Goal: Task Accomplishment & Management: Manage account settings

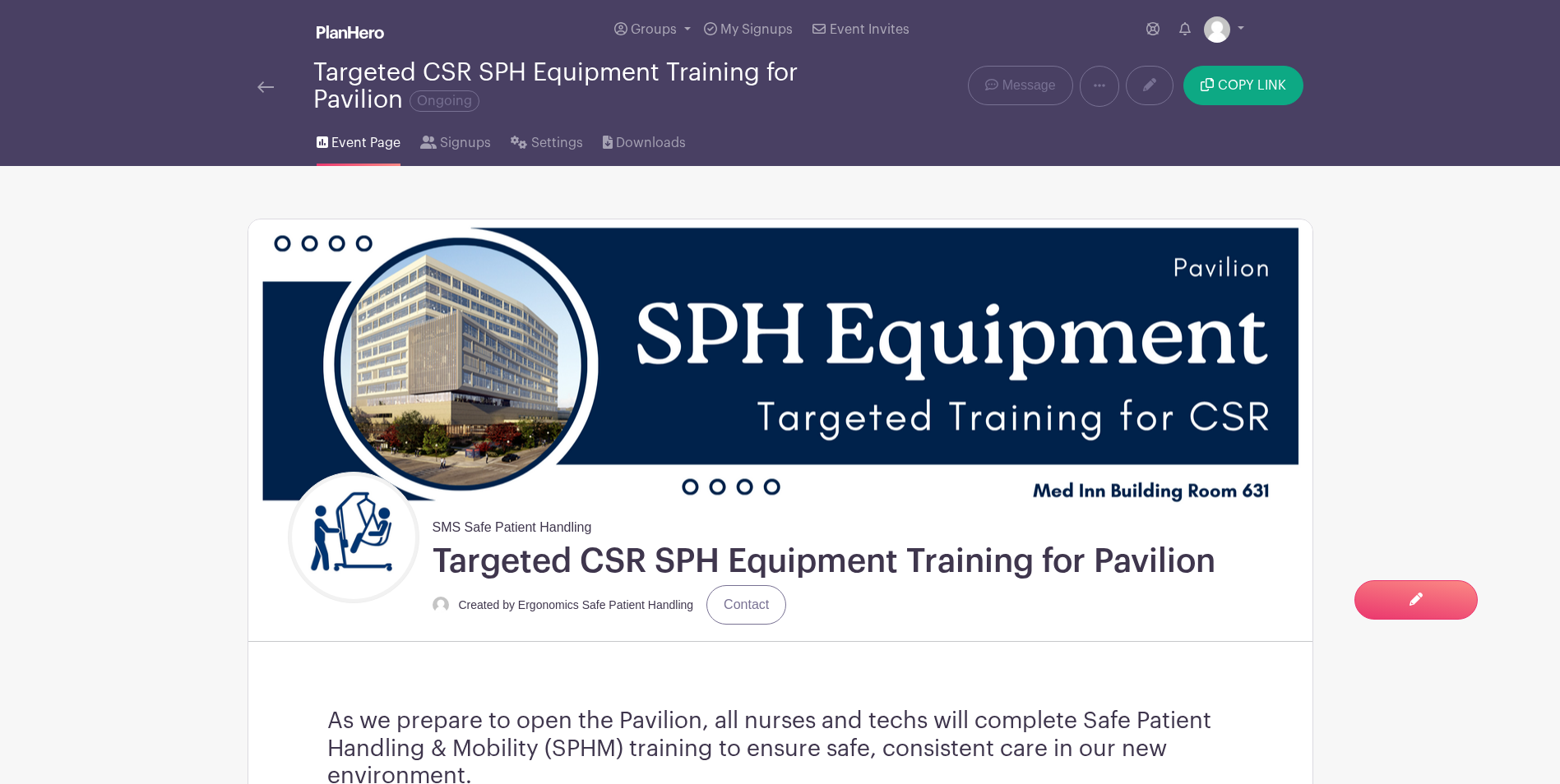
click at [330, 35] on img at bounding box center [350, 32] width 67 height 13
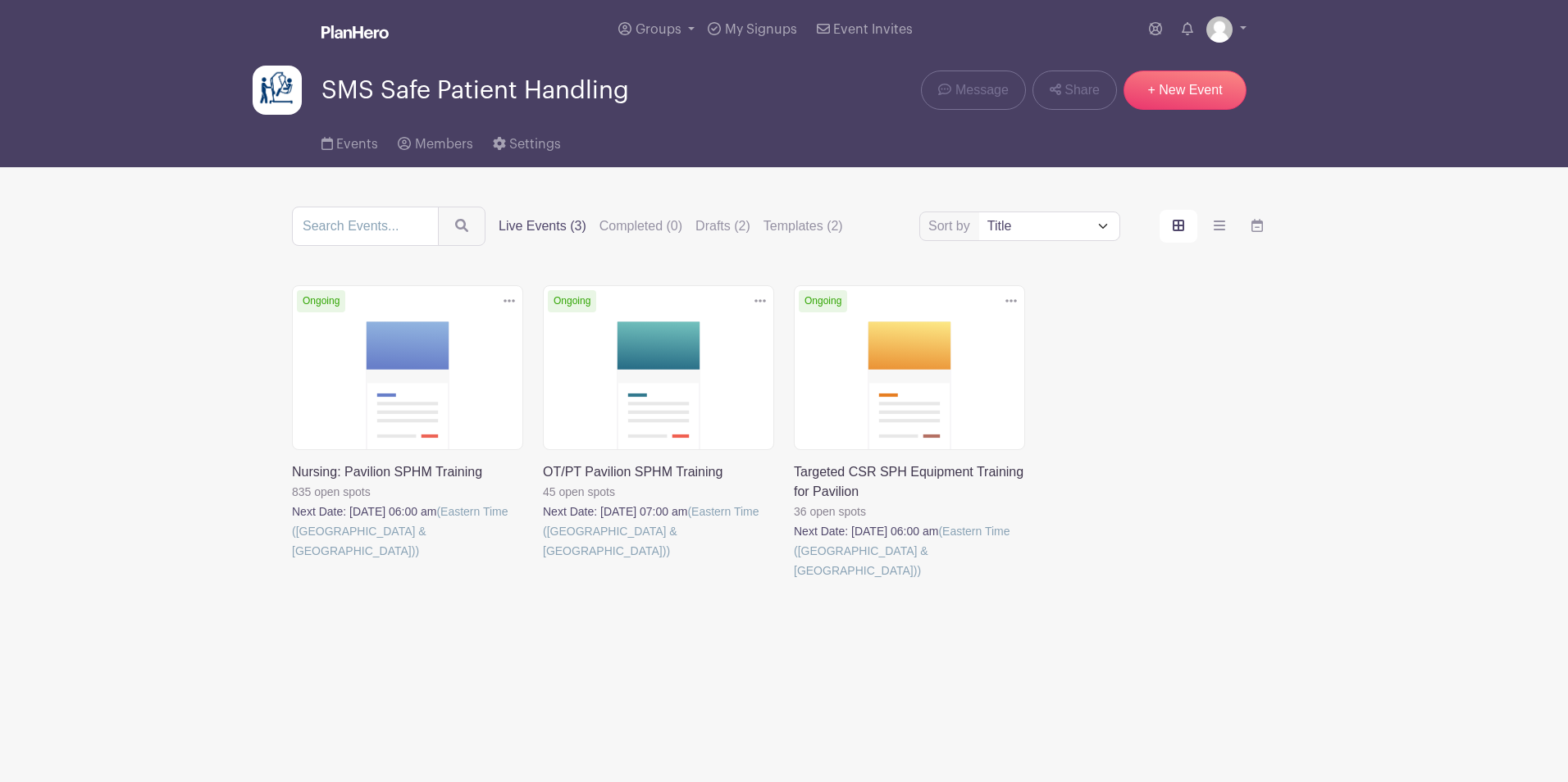
click at [292, 561] on link at bounding box center [292, 561] width 0 height 0
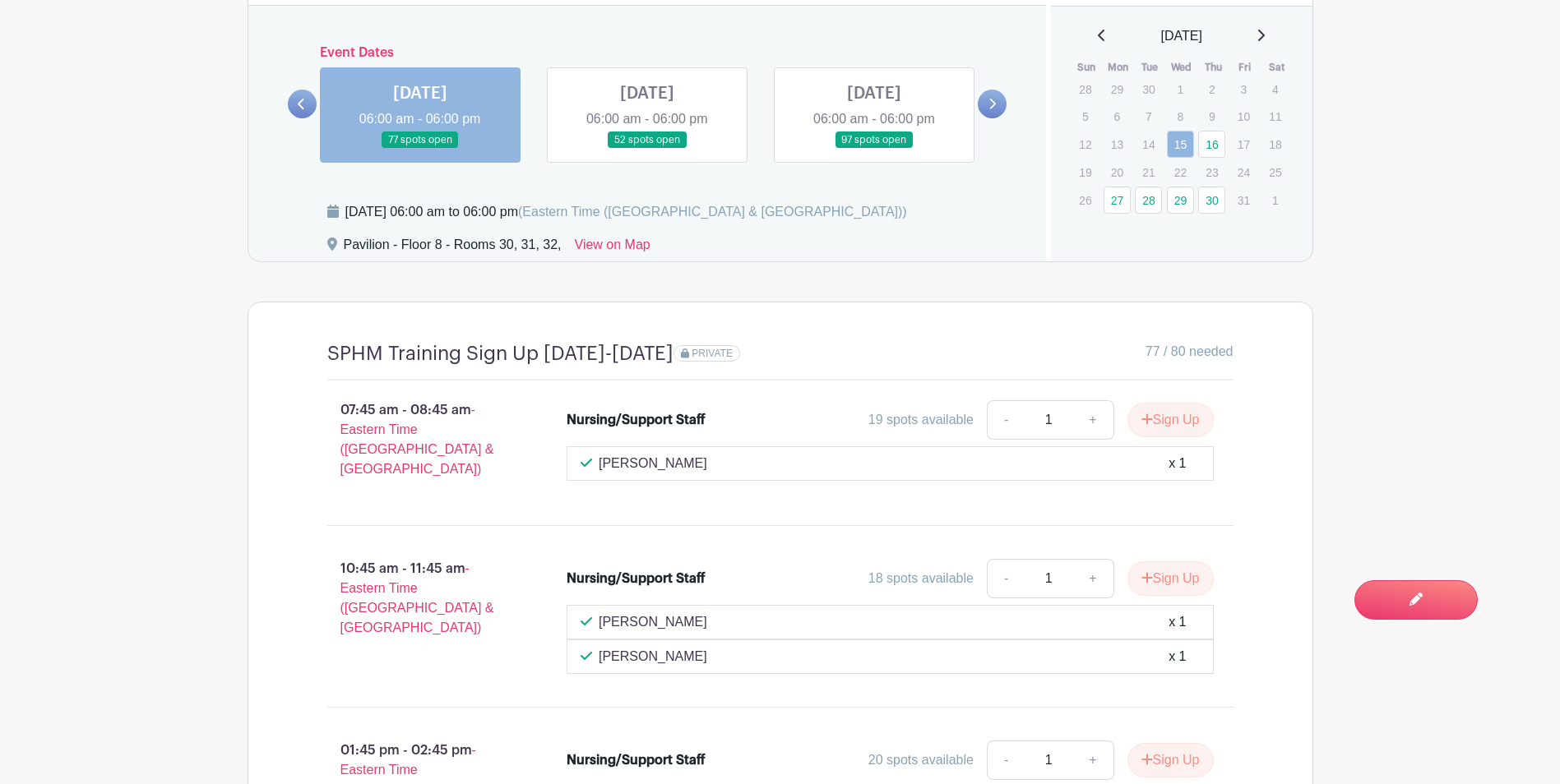
scroll to position [1315, 0]
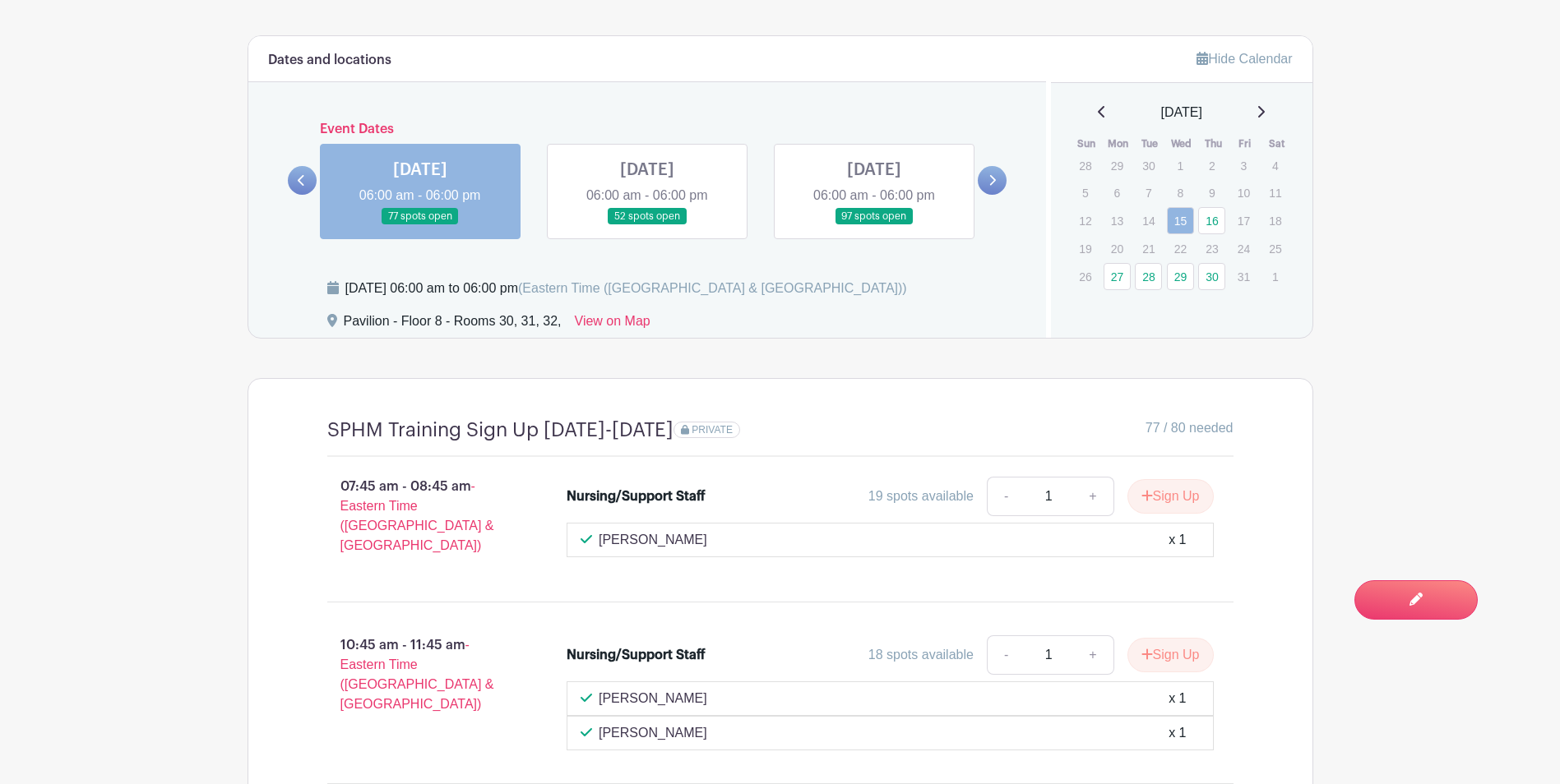
click at [987, 181] on link at bounding box center [992, 181] width 29 height 29
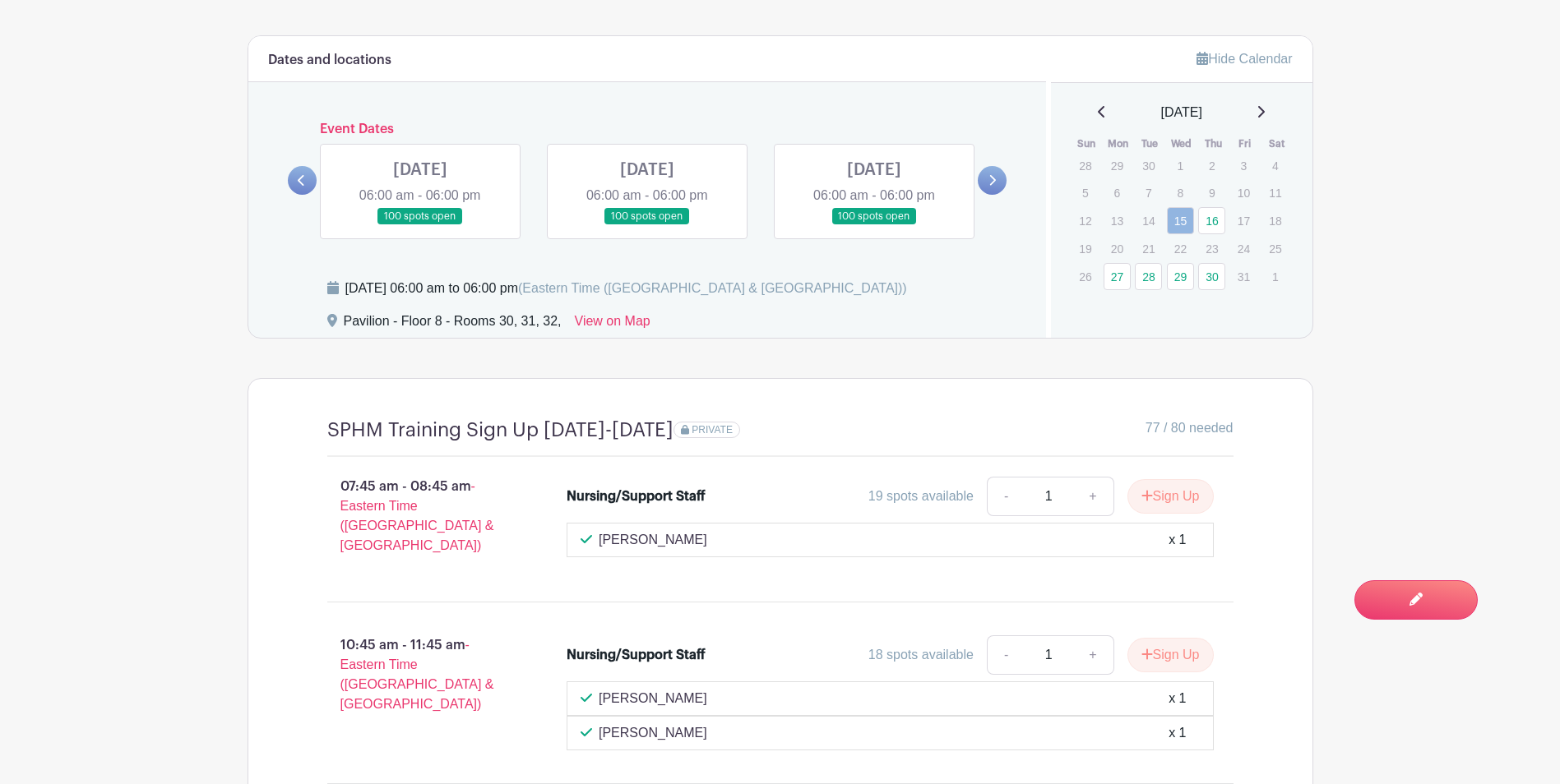
click at [987, 181] on link at bounding box center [992, 181] width 29 height 29
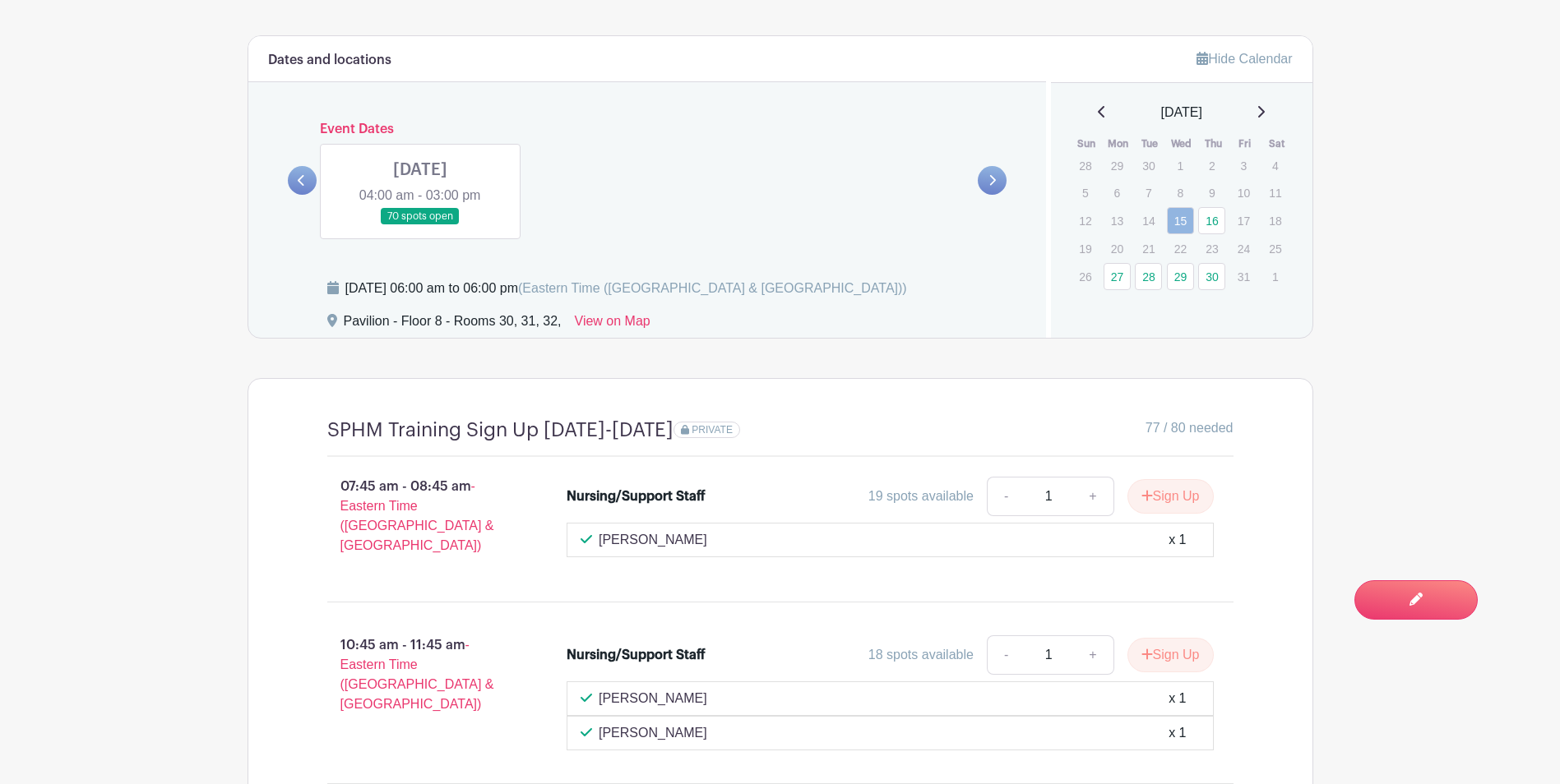
drag, startPoint x: 1264, startPoint y: 106, endPoint x: 1257, endPoint y: 115, distance: 11.4
click at [1264, 107] on icon at bounding box center [1261, 111] width 9 height 13
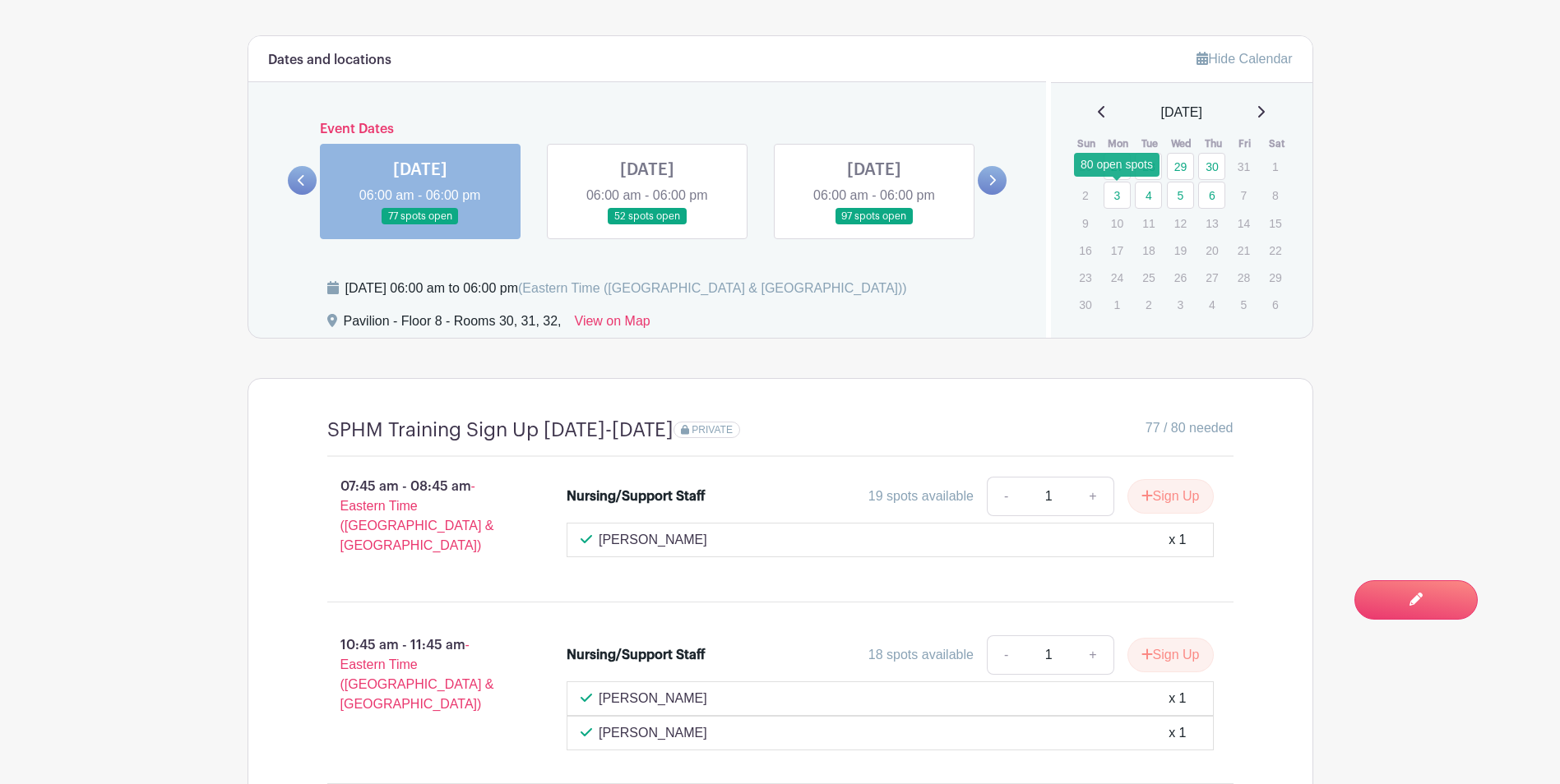
click at [1123, 194] on link "3" at bounding box center [1118, 195] width 27 height 27
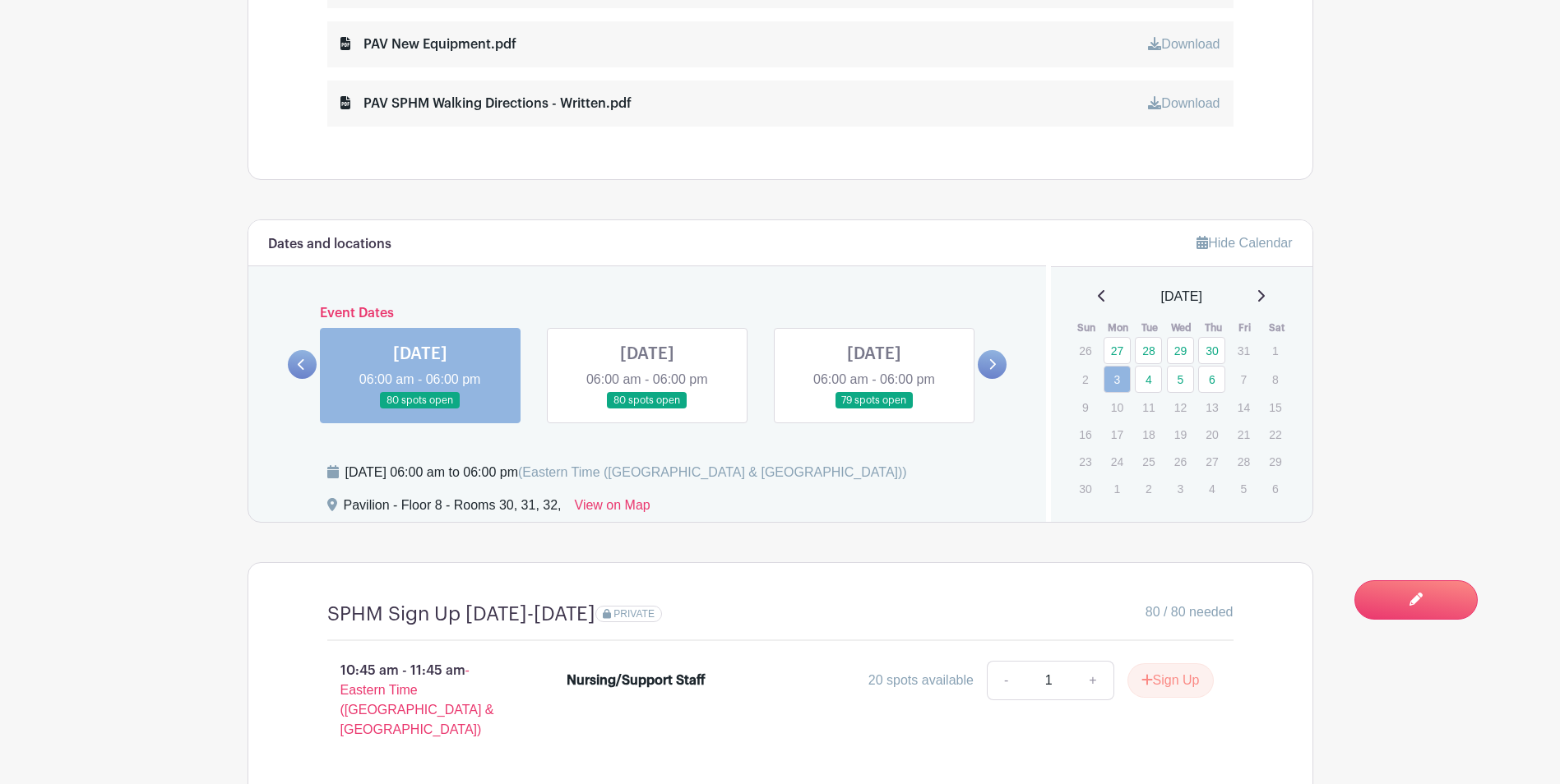
scroll to position [1168, 0]
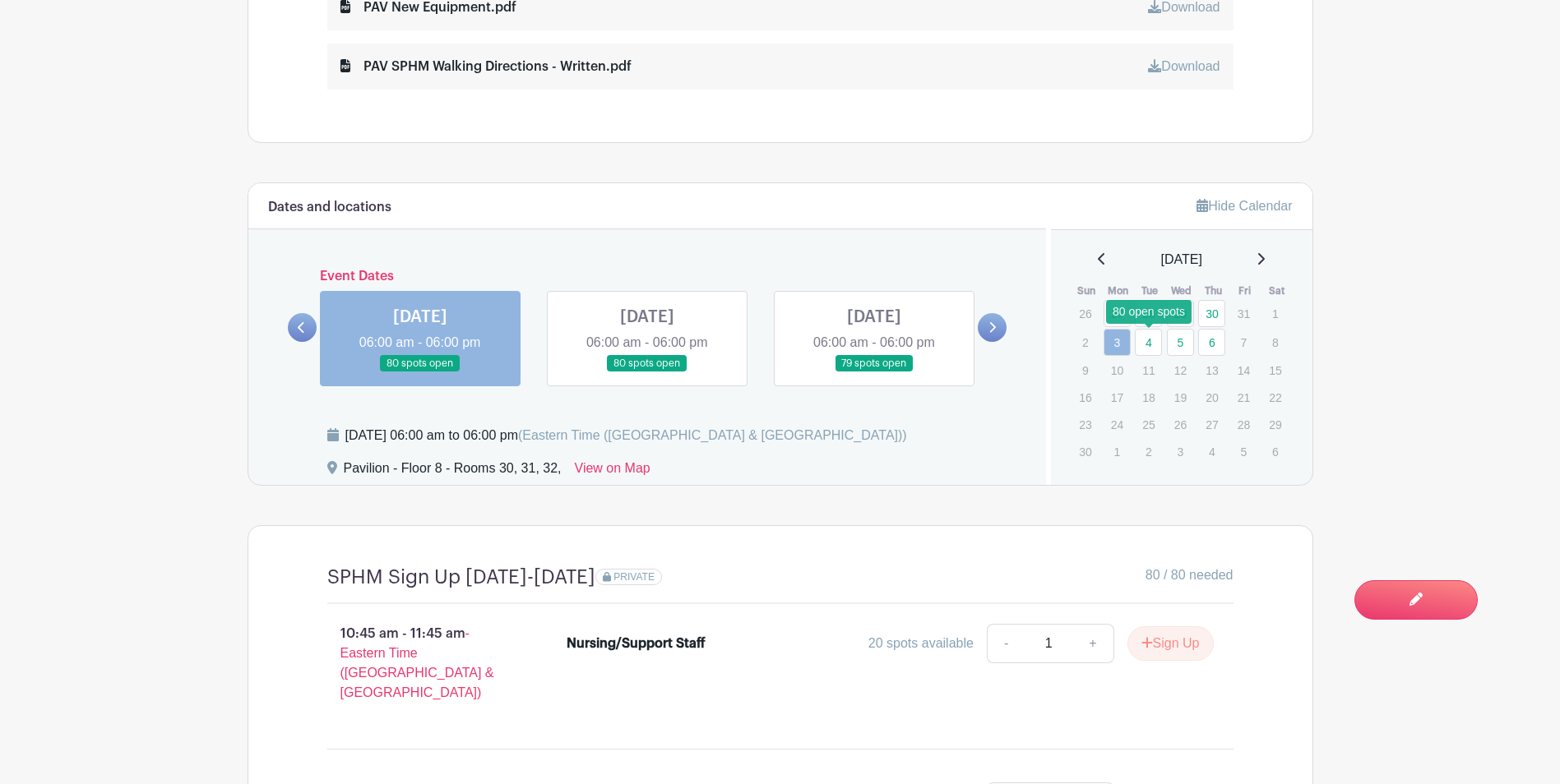
click at [1152, 344] on link "4" at bounding box center [1148, 343] width 27 height 27
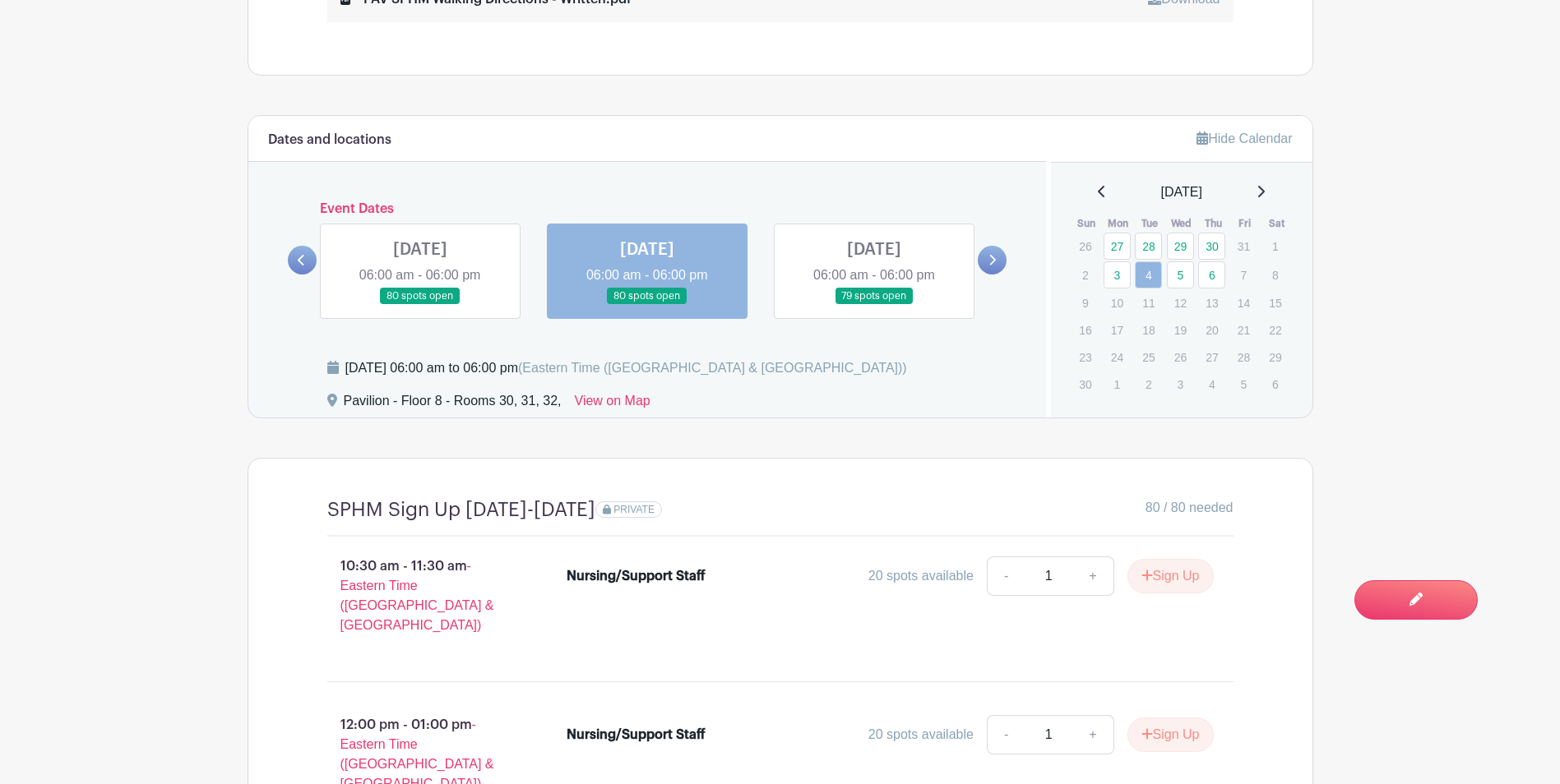
scroll to position [1250, 0]
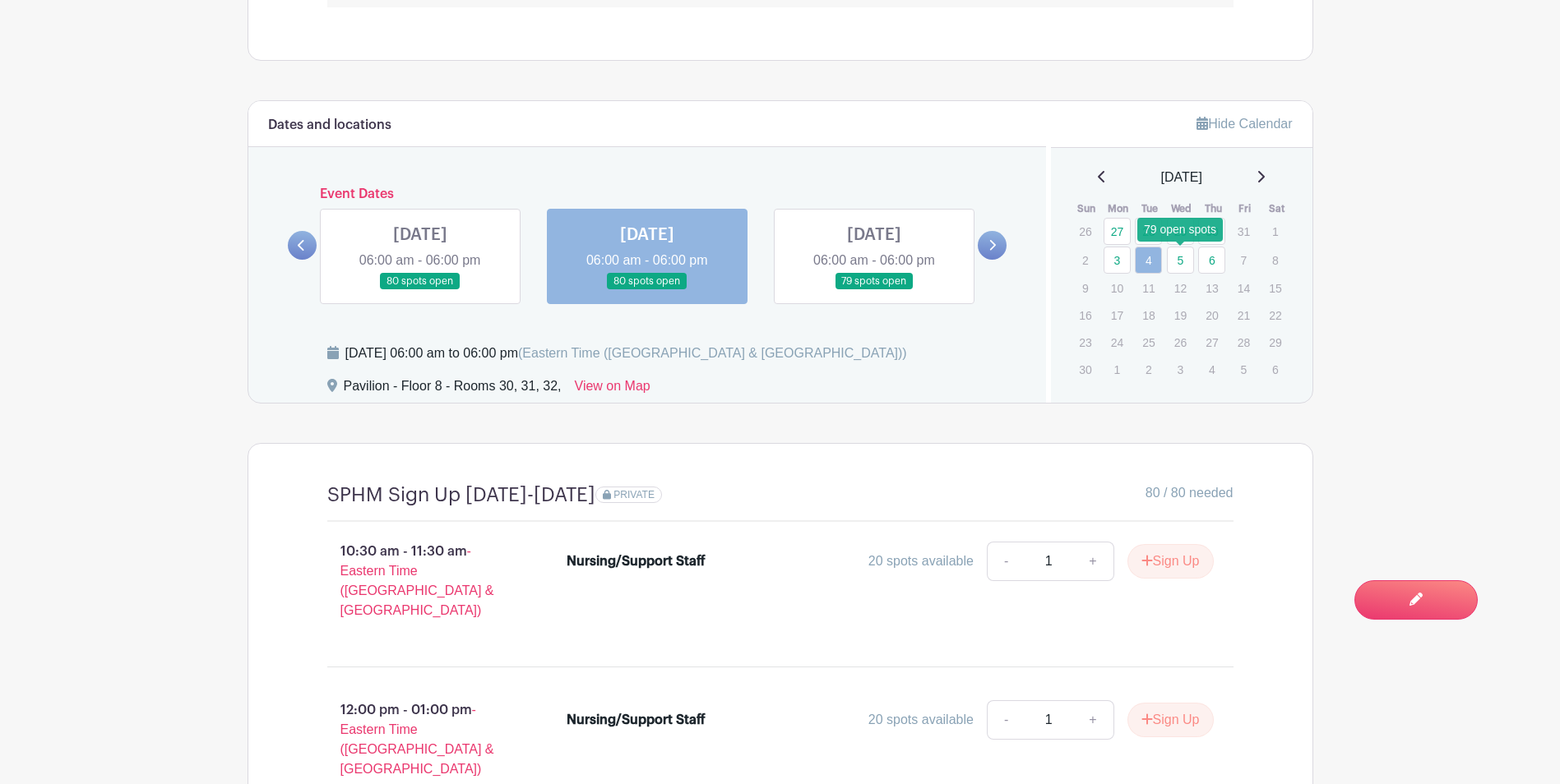
click at [1182, 260] on link "5" at bounding box center [1181, 260] width 27 height 27
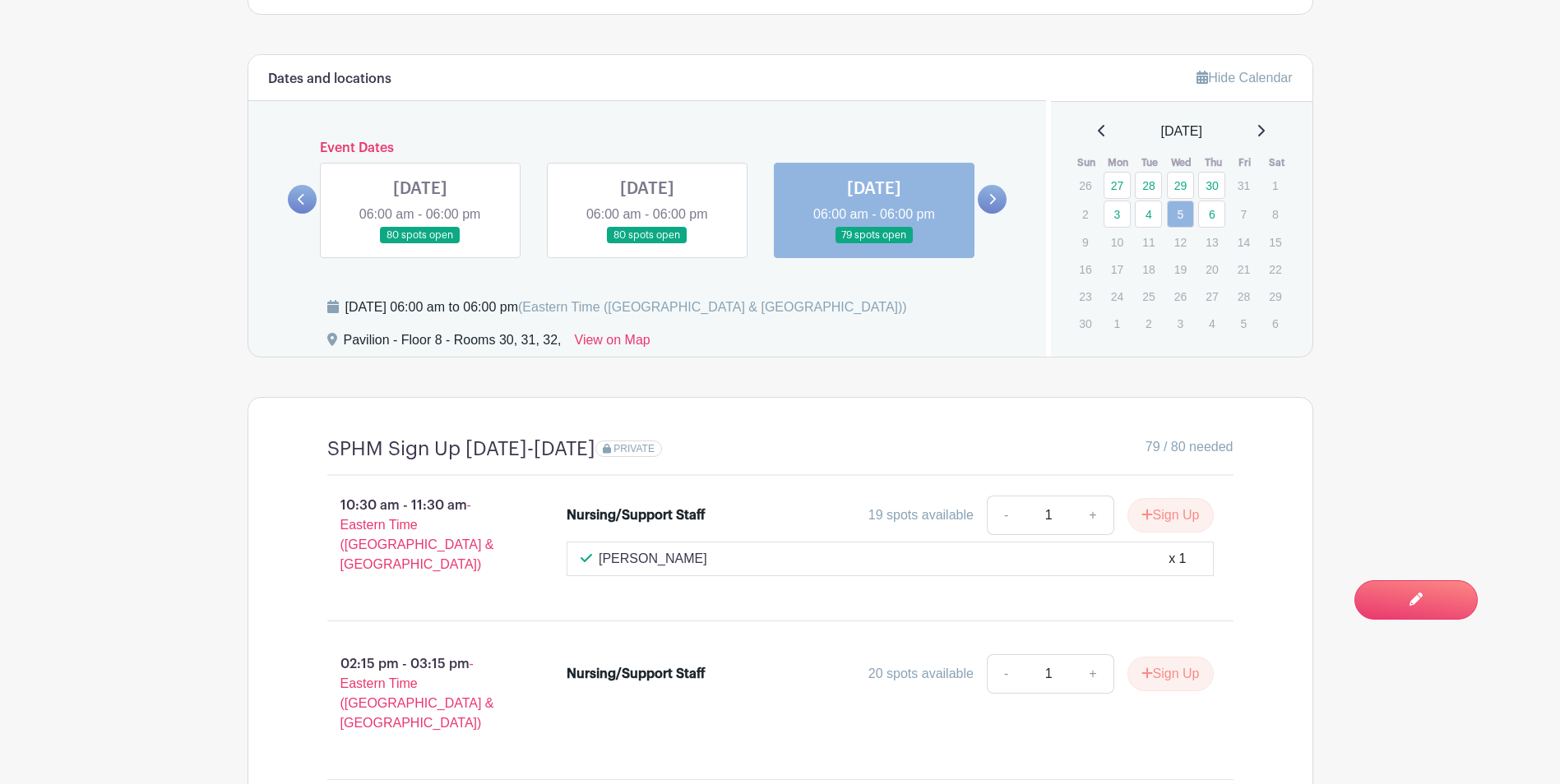
scroll to position [1284, 0]
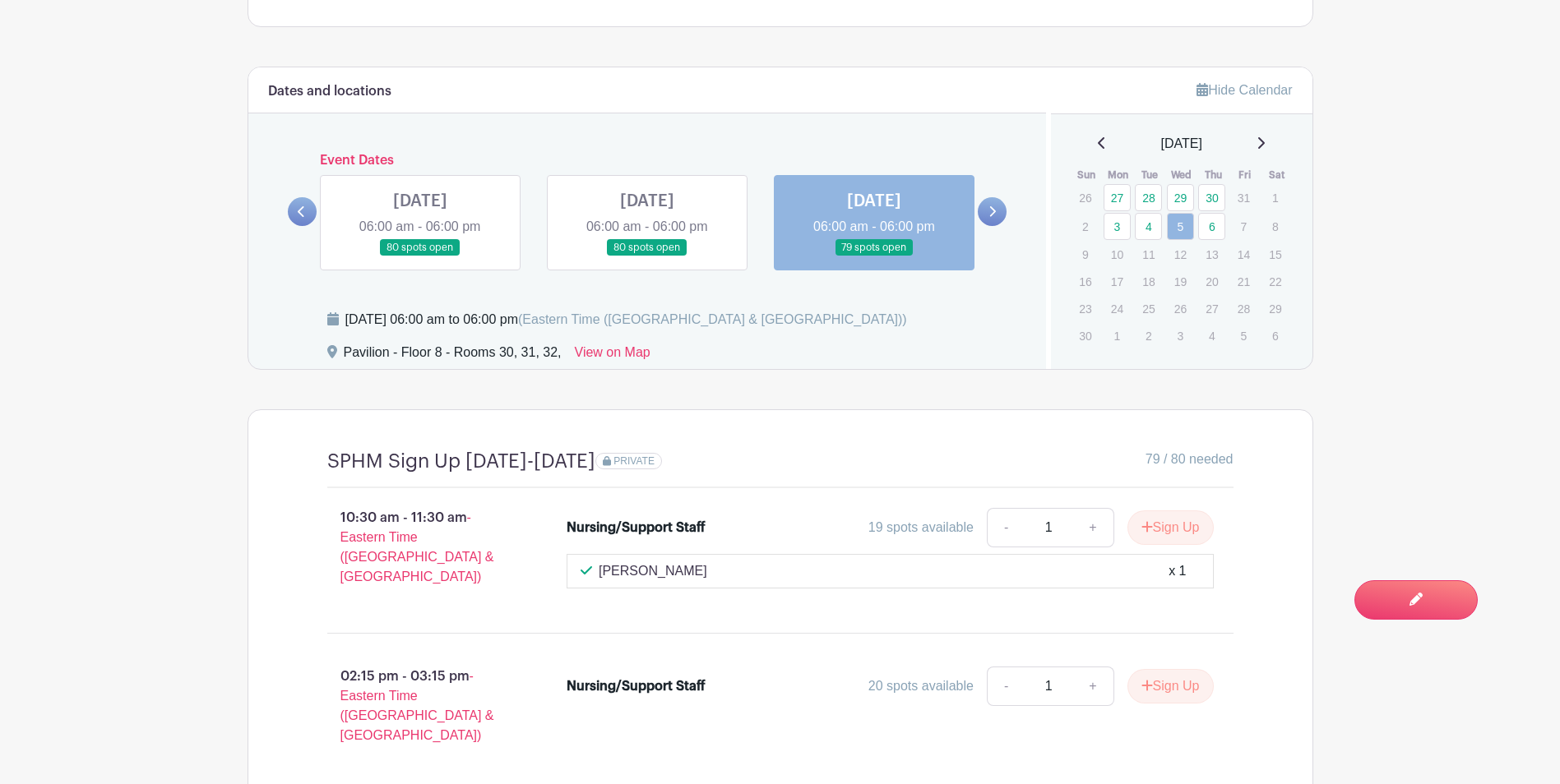
click at [298, 212] on icon at bounding box center [301, 211] width 8 height 12
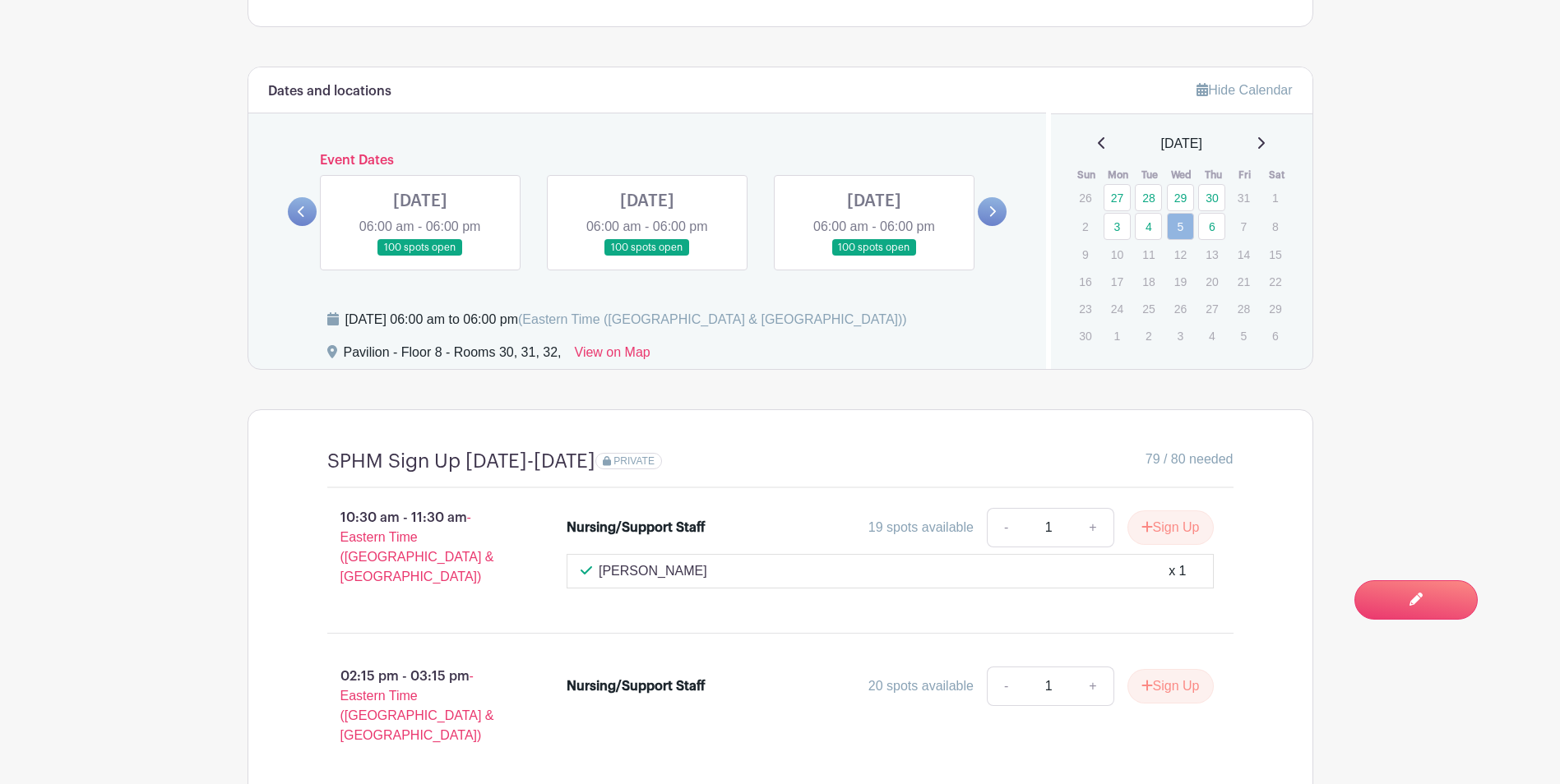
click at [298, 212] on icon at bounding box center [301, 211] width 8 height 12
click at [298, 213] on icon at bounding box center [301, 211] width 8 height 12
click at [994, 219] on link at bounding box center [992, 212] width 29 height 29
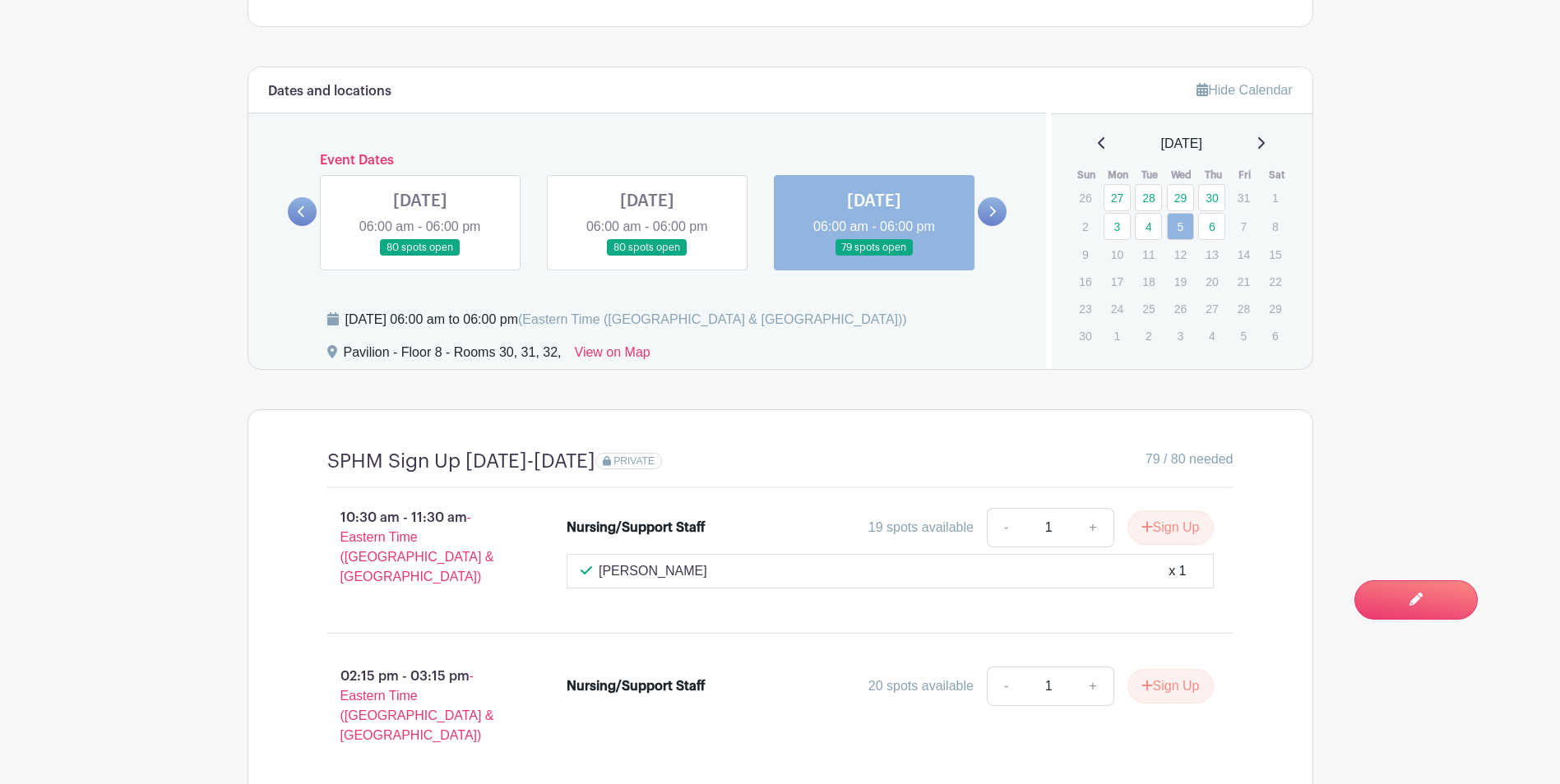
click at [993, 221] on link at bounding box center [992, 212] width 29 height 29
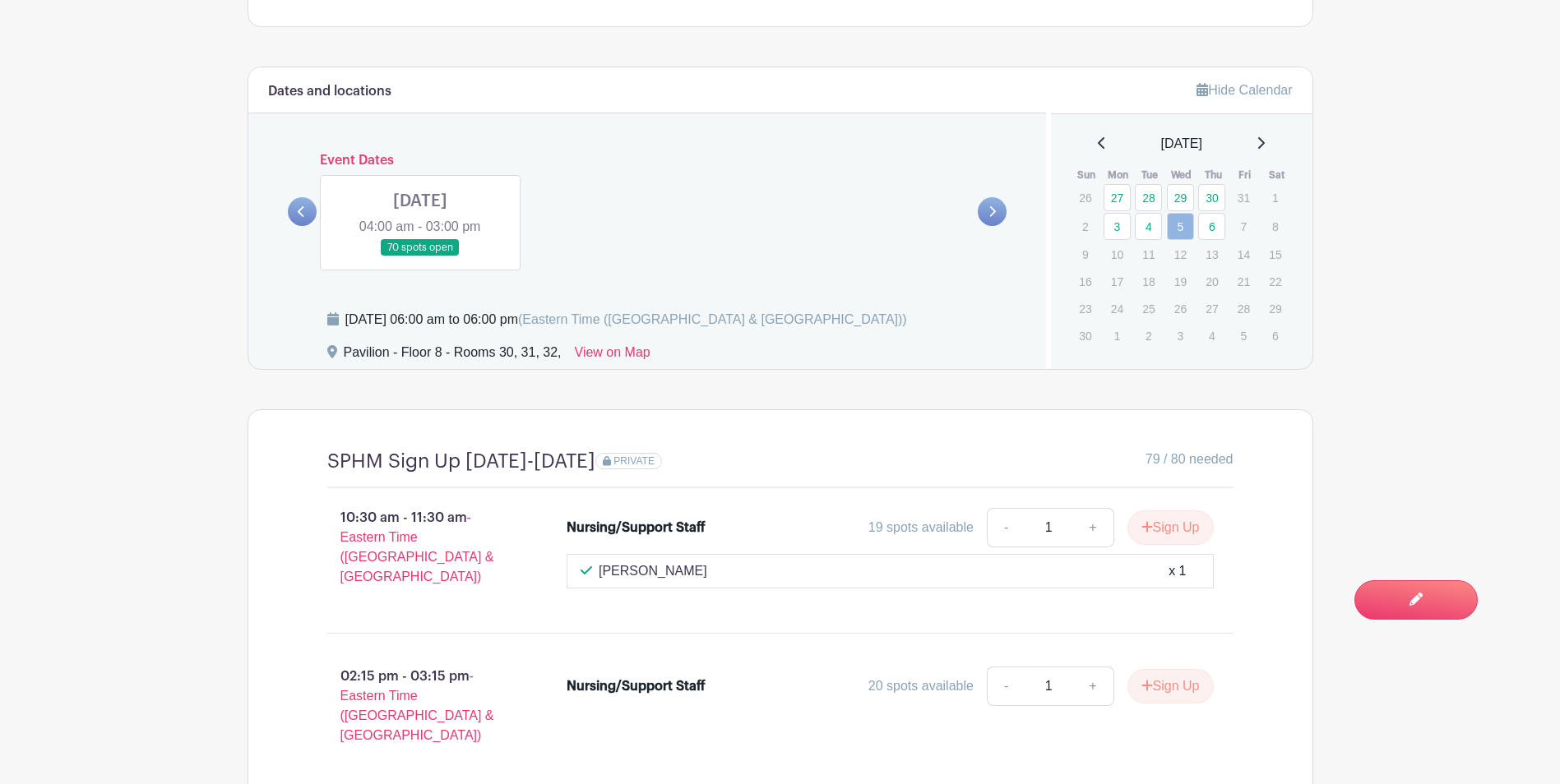
click at [420, 257] on link at bounding box center [420, 257] width 0 height 0
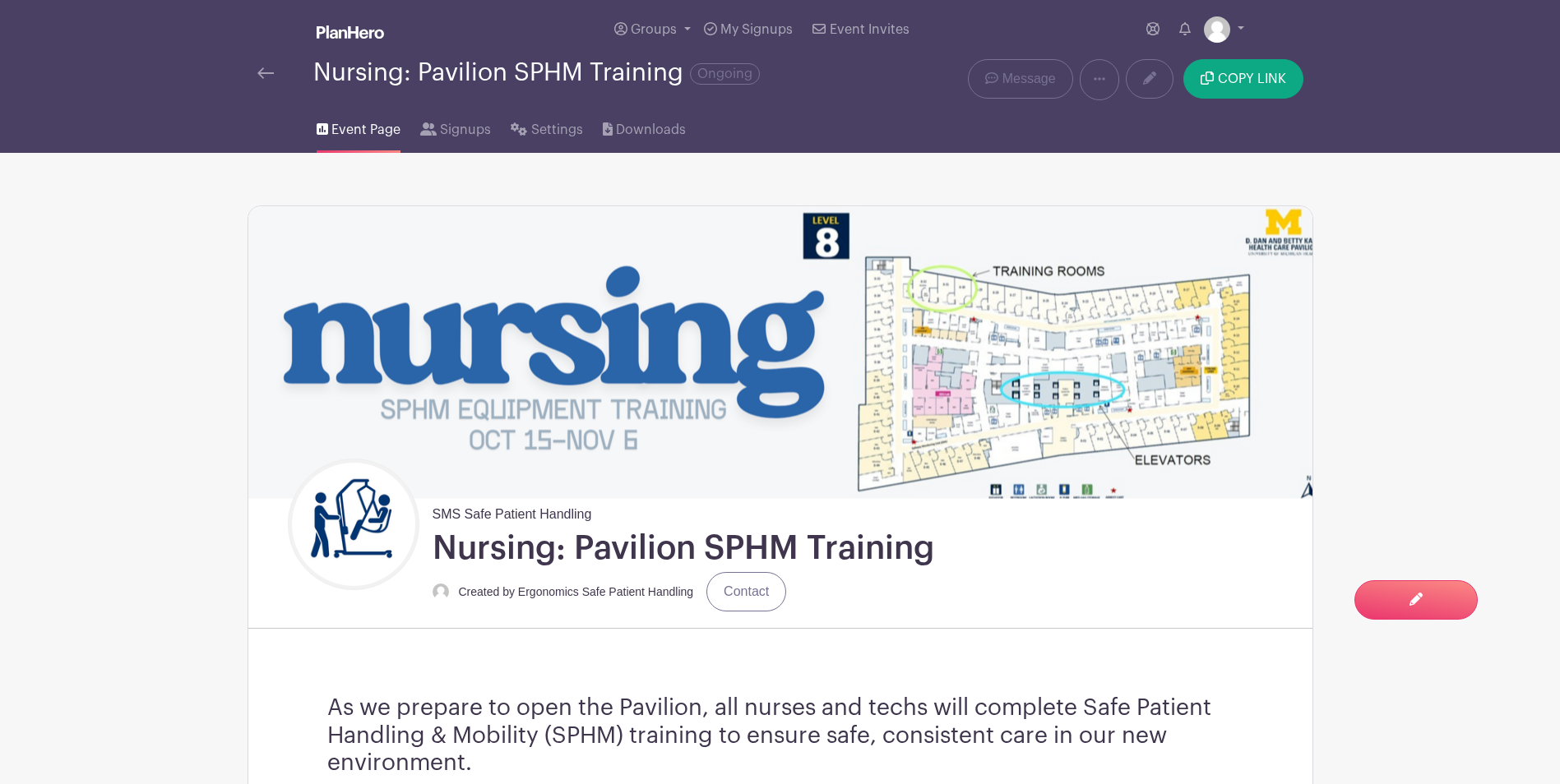
click at [344, 33] on img at bounding box center [350, 32] width 67 height 13
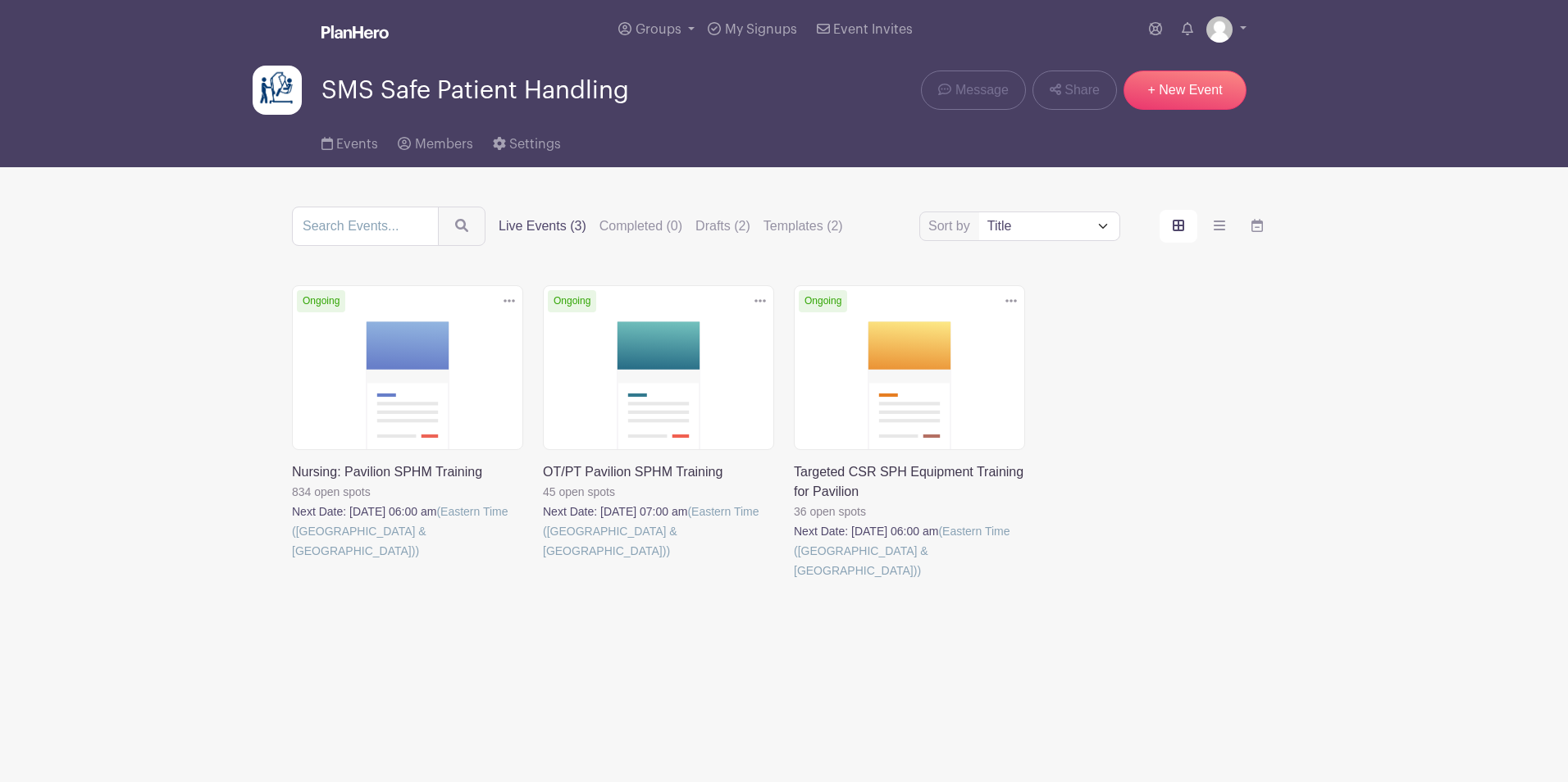
click at [543, 561] on link at bounding box center [543, 561] width 0 height 0
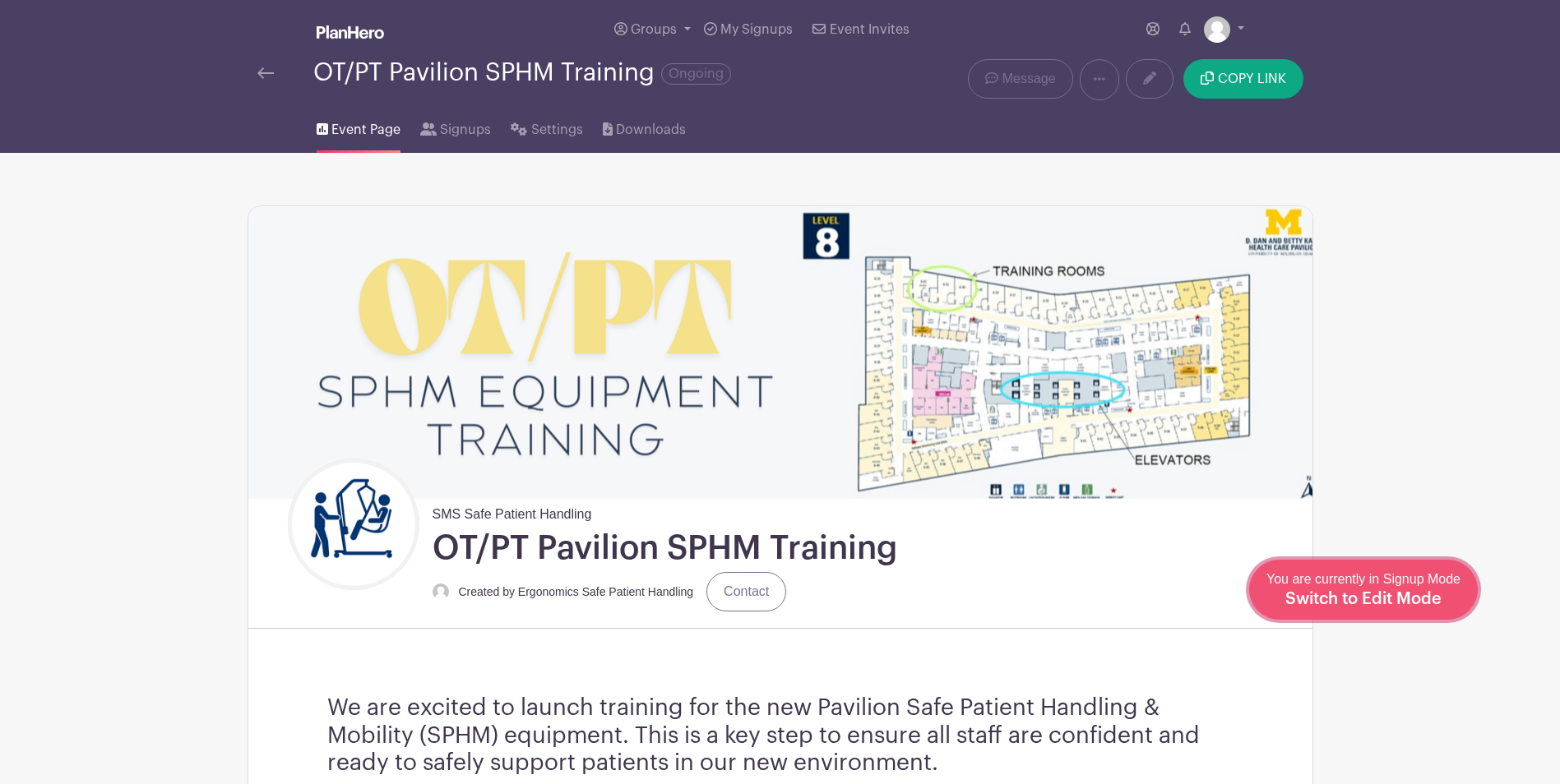
click at [1457, 602] on div "You are currently in Signup Mode Switch to Edit Mode" at bounding box center [1364, 589] width 194 height 40
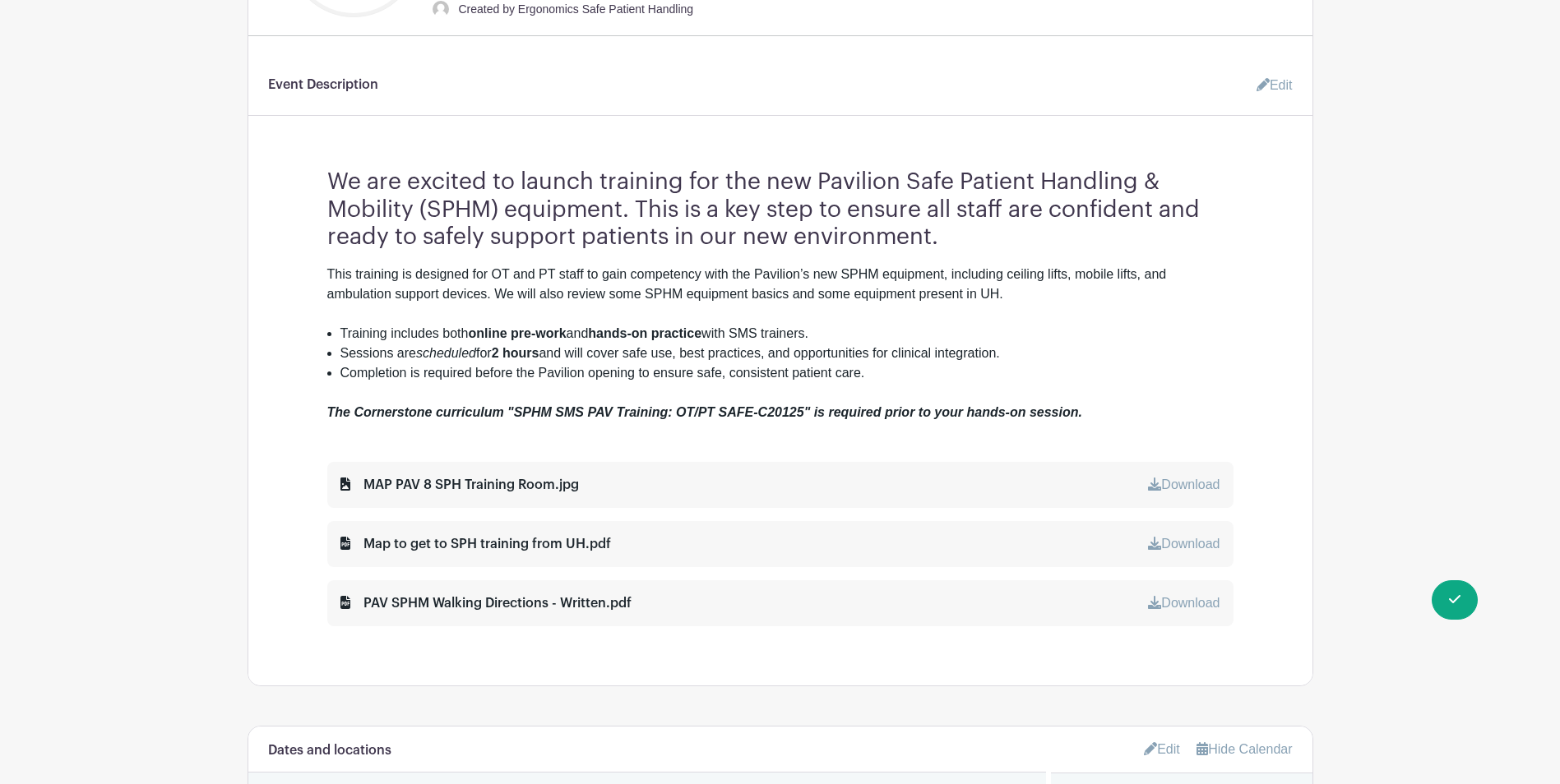
scroll to position [493, 0]
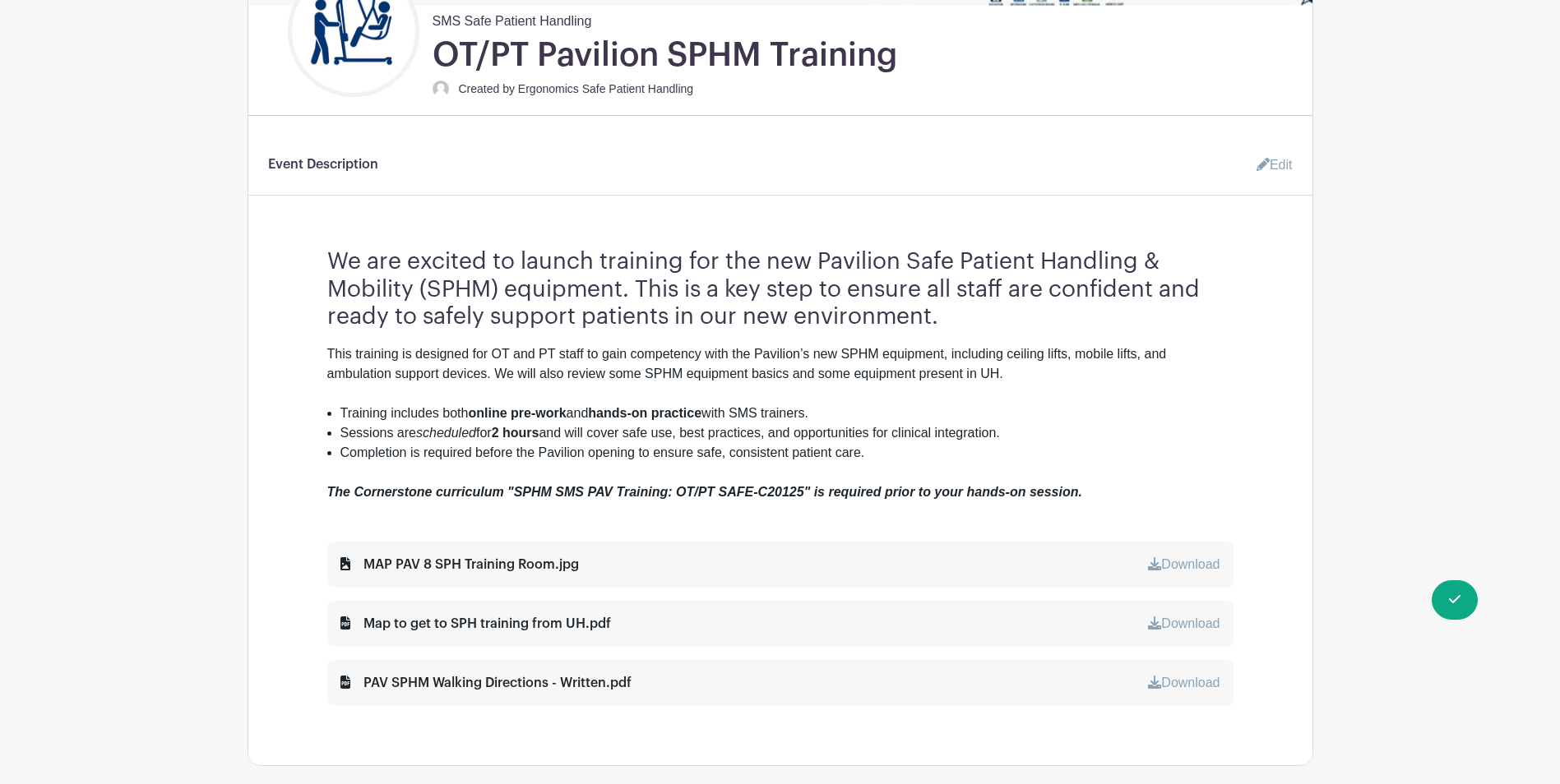
click at [1286, 169] on link "Edit" at bounding box center [1268, 165] width 49 height 33
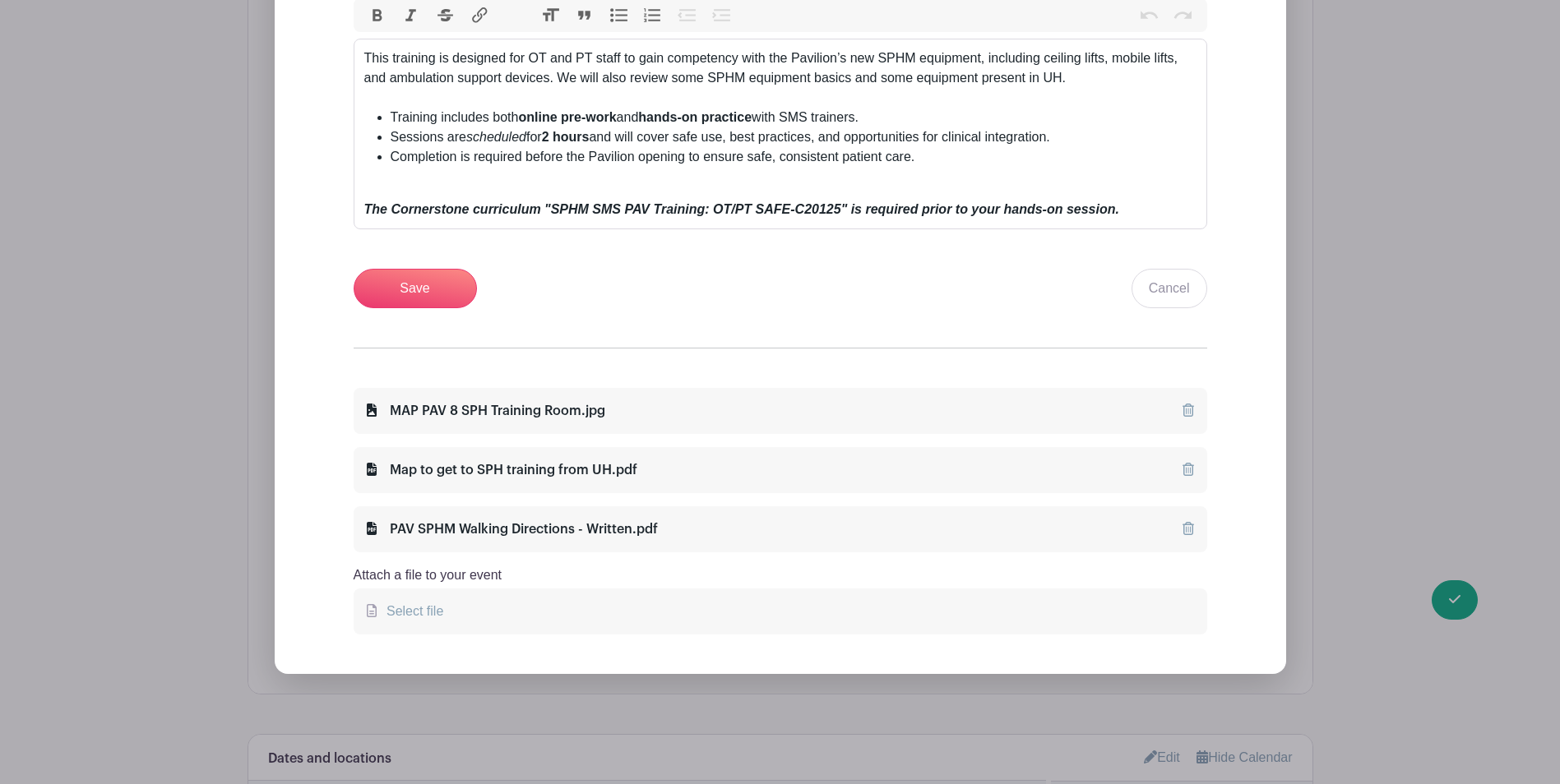
scroll to position [904, 0]
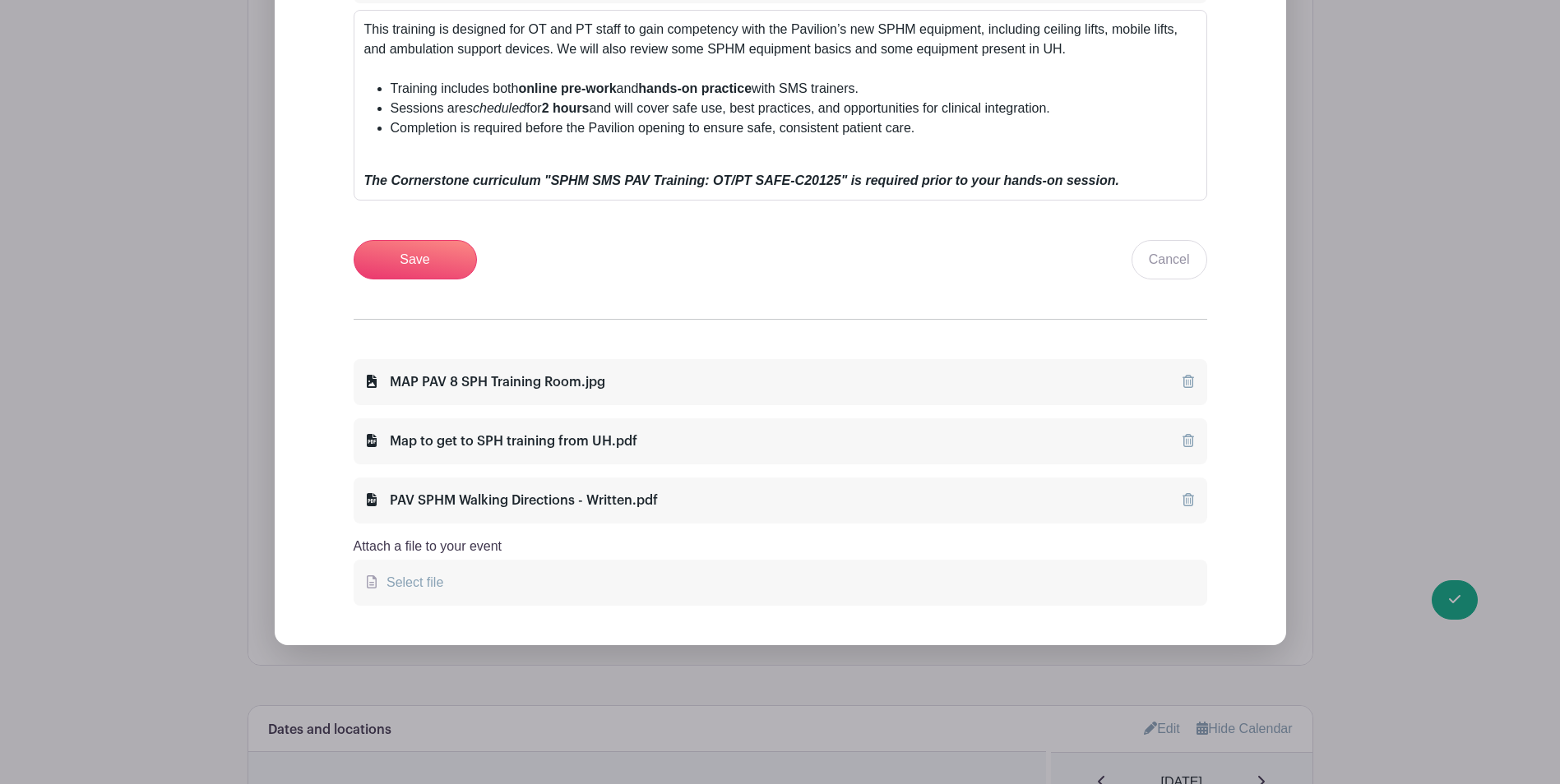
click at [1182, 380] on icon at bounding box center [1188, 381] width 12 height 13
click at [379, 579] on label "Select file" at bounding box center [780, 583] width 853 height 46
click at [0, 0] on input "Select file" at bounding box center [0, 0] width 0 height 0
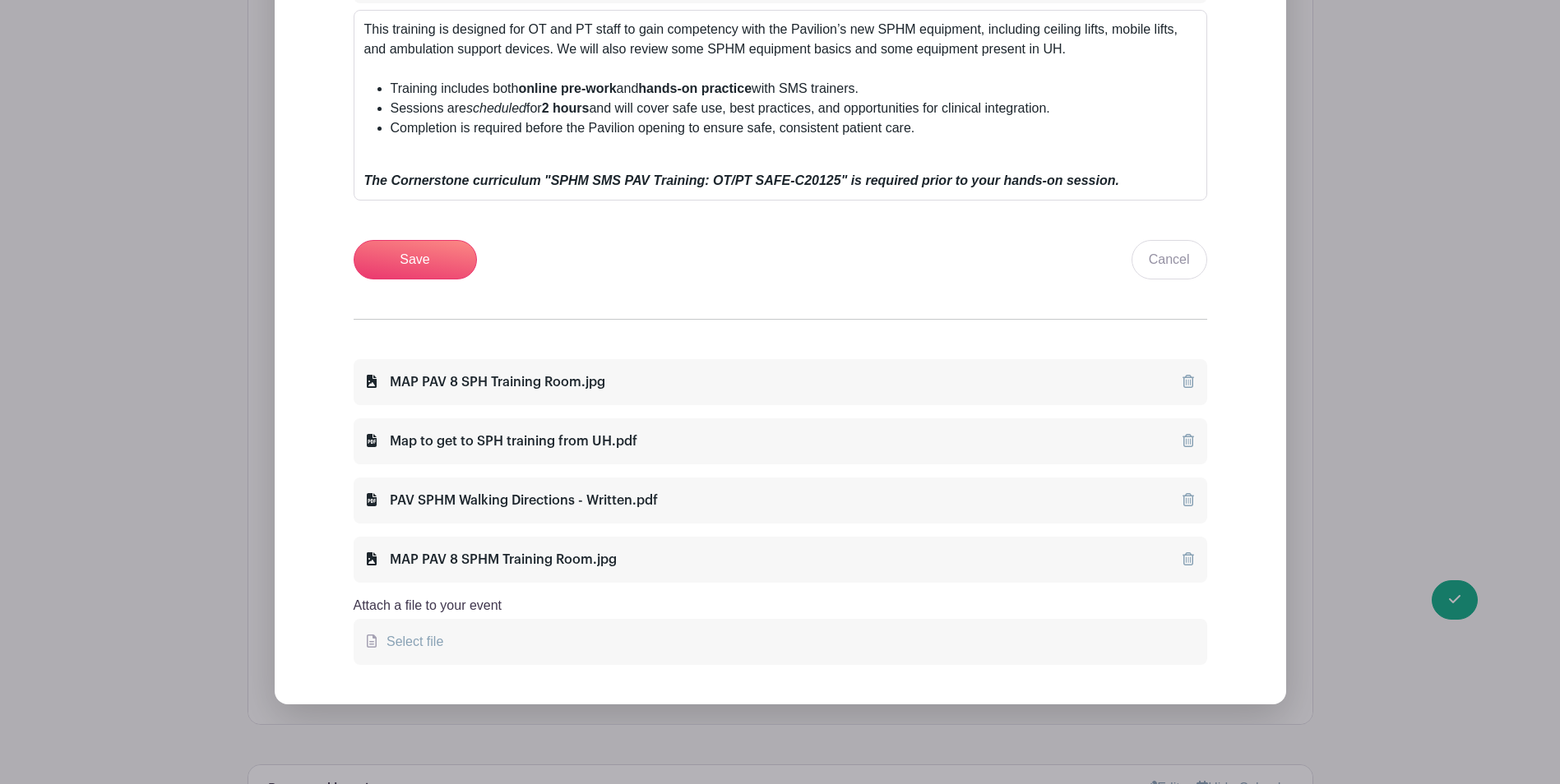
drag, startPoint x: 1183, startPoint y: 385, endPoint x: 858, endPoint y: 86, distance: 441.6
click at [1183, 384] on icon at bounding box center [1188, 381] width 12 height 13
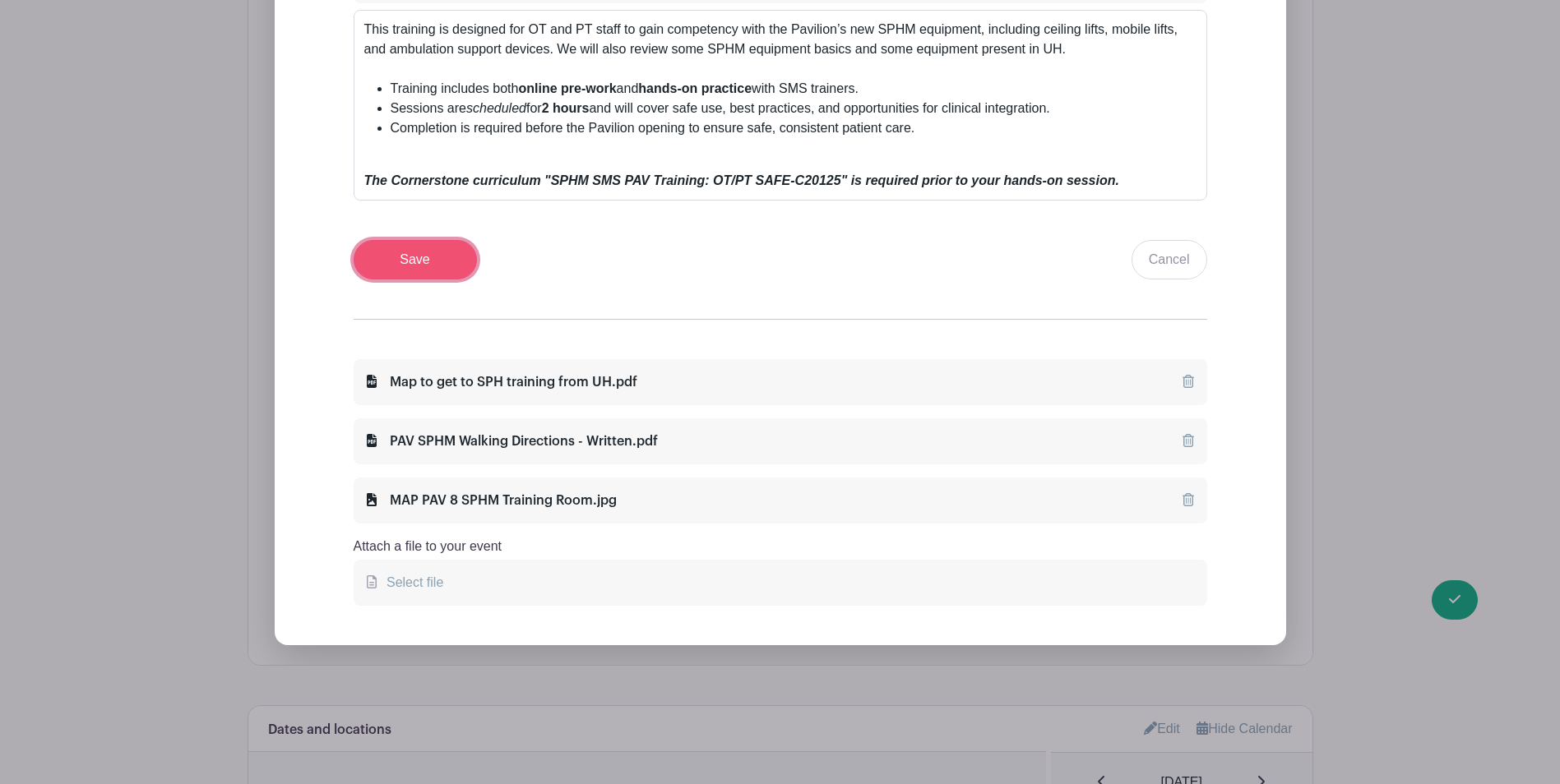
click at [444, 277] on input "Save" at bounding box center [415, 260] width 124 height 39
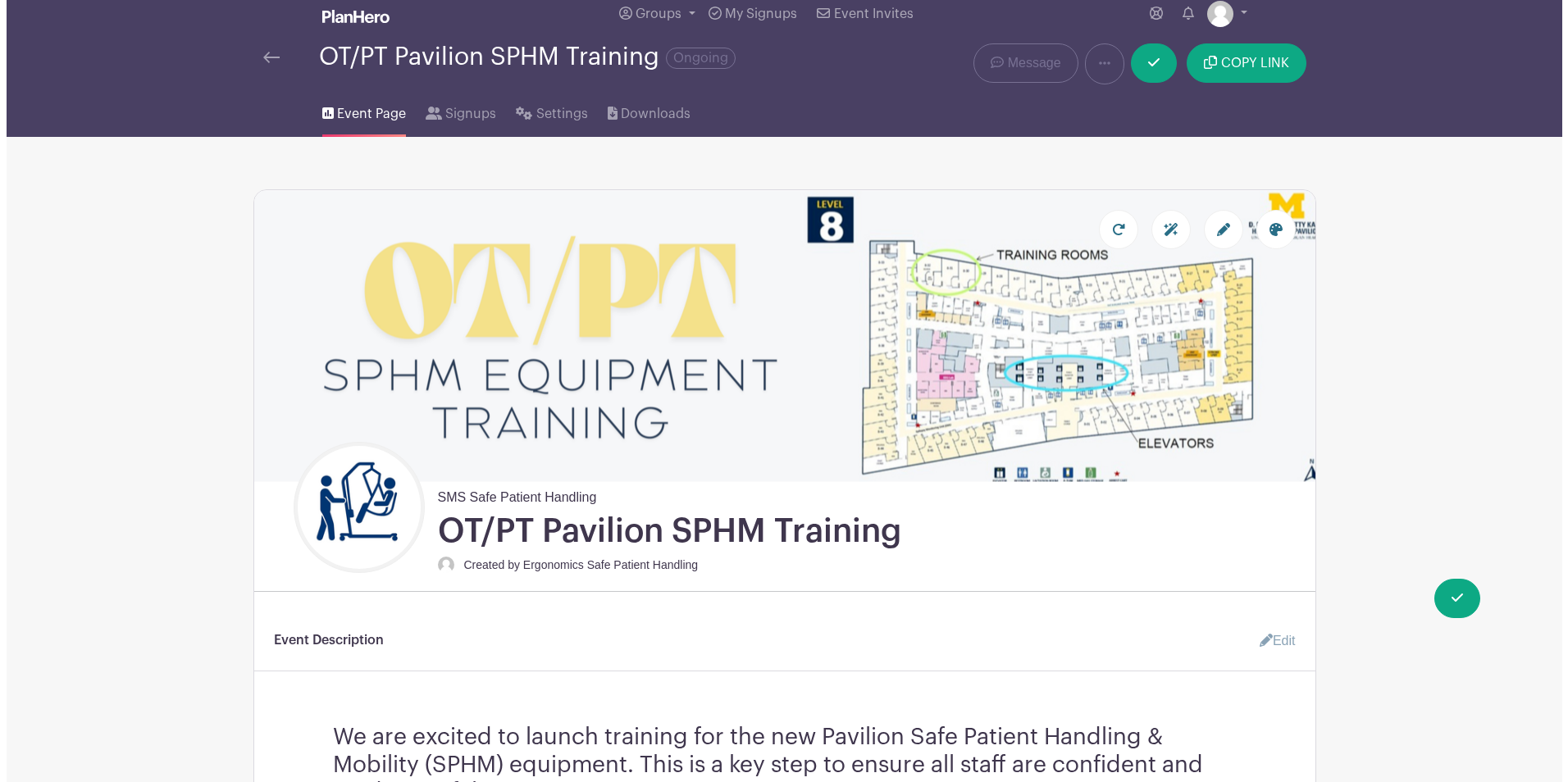
scroll to position [0, 0]
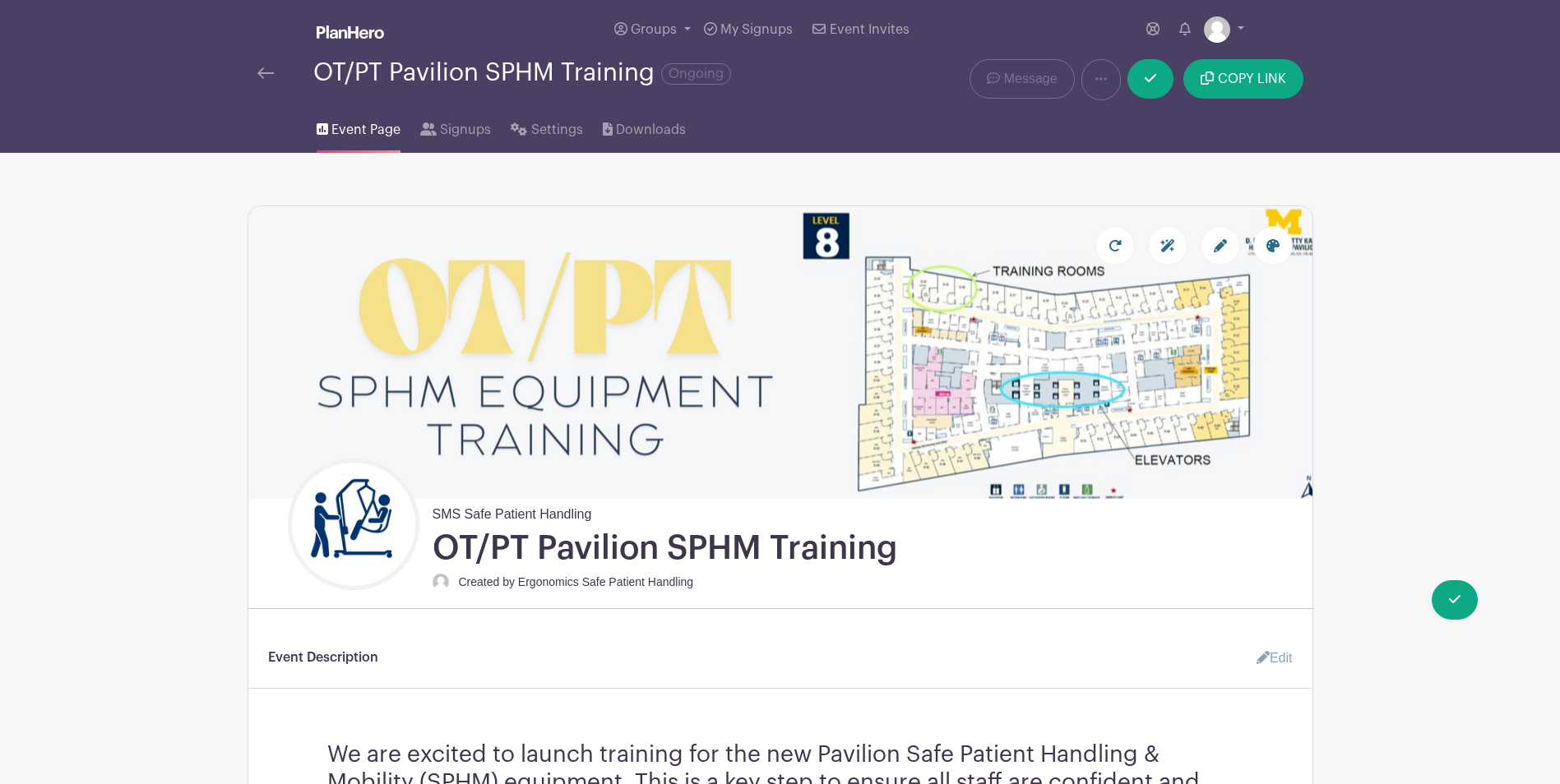
click at [341, 39] on link at bounding box center [350, 33] width 67 height 29
